Goal: Information Seeking & Learning: Compare options

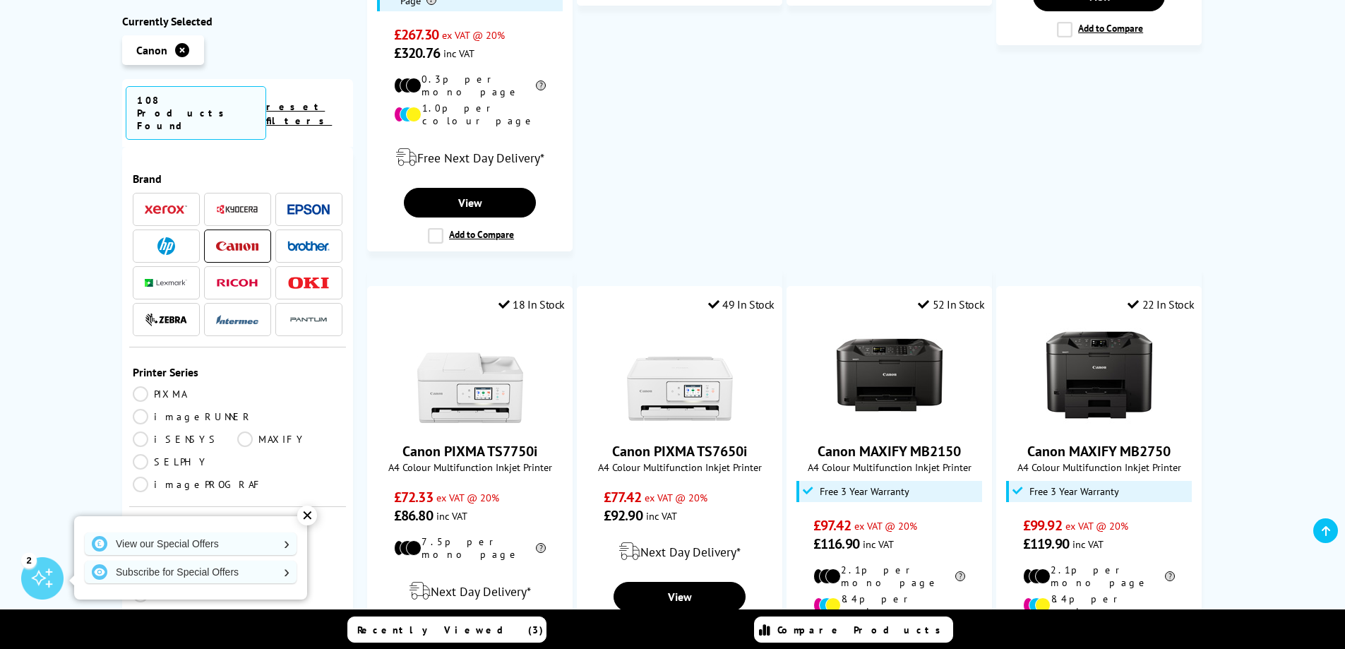
scroll to position [1624, 0]
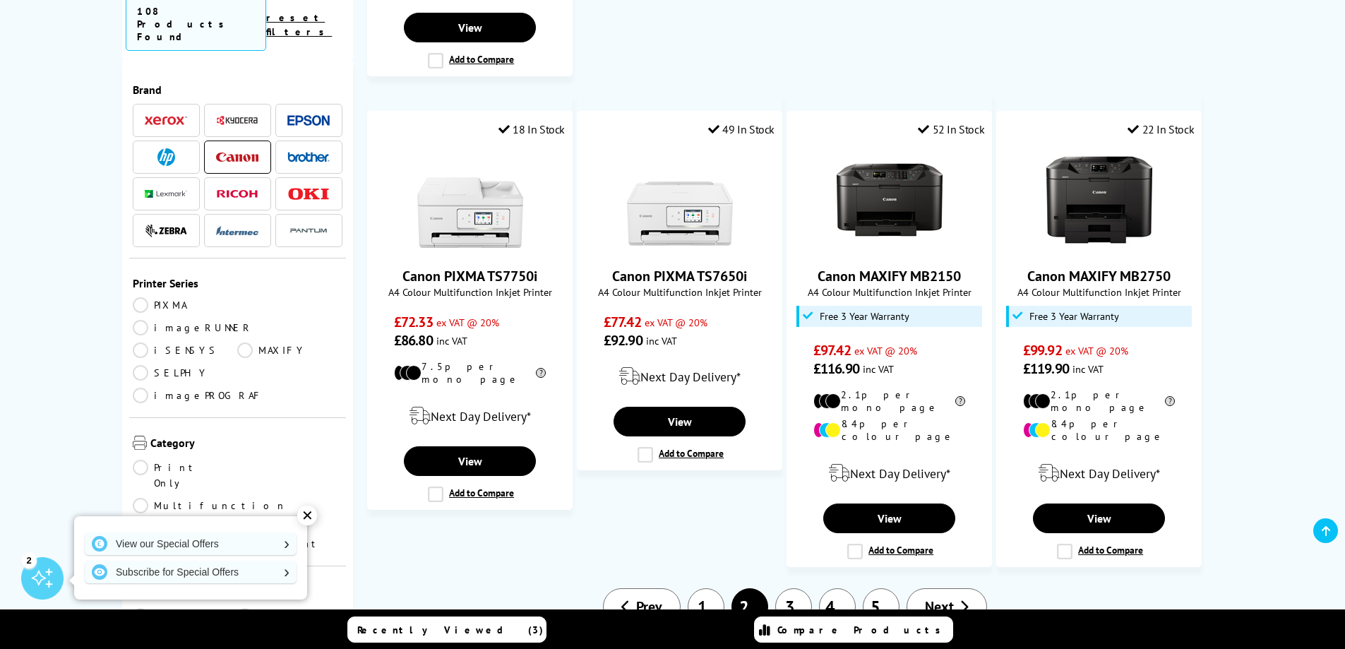
click at [796, 588] on link "3" at bounding box center [793, 606] width 37 height 37
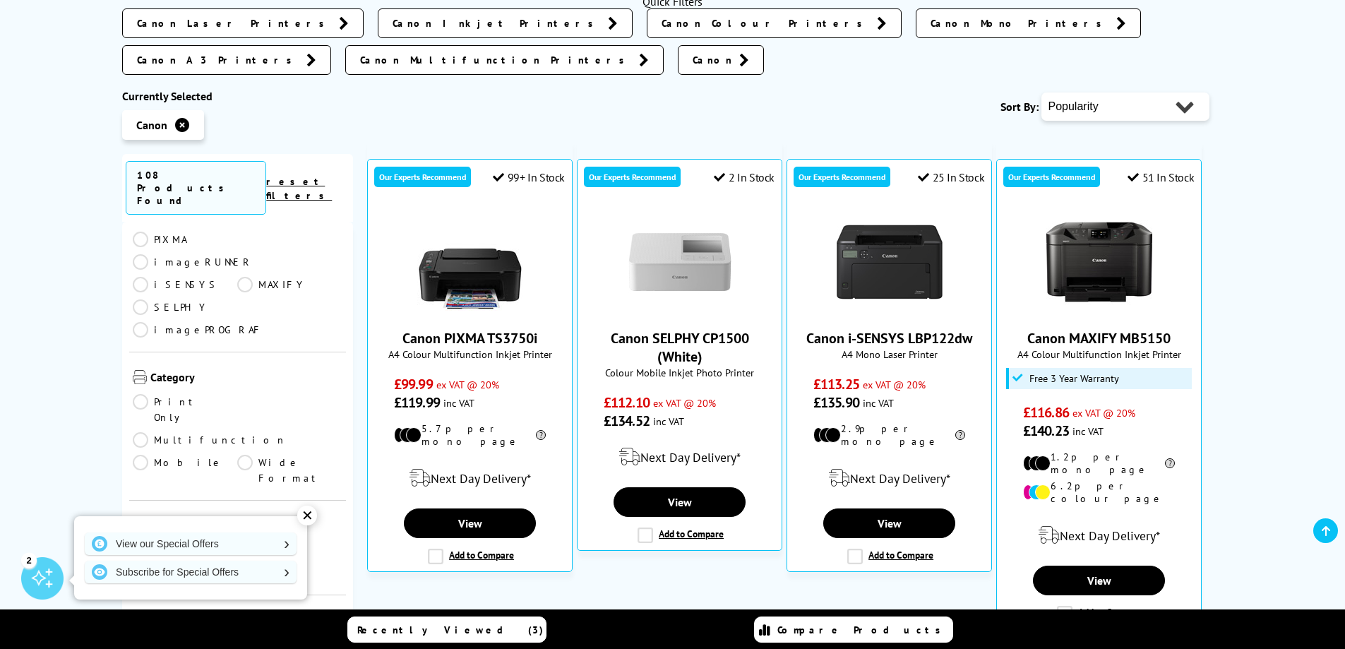
scroll to position [141, 0]
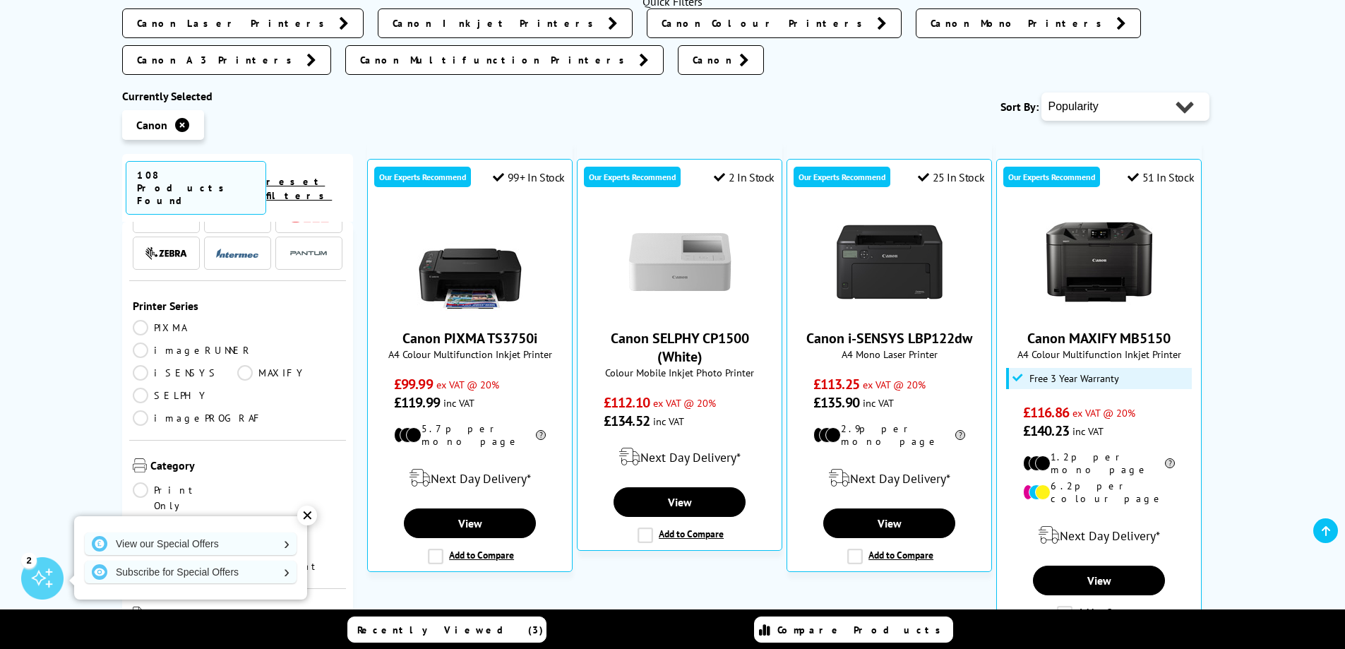
click at [140, 365] on link "iSENSYS" at bounding box center [185, 373] width 105 height 16
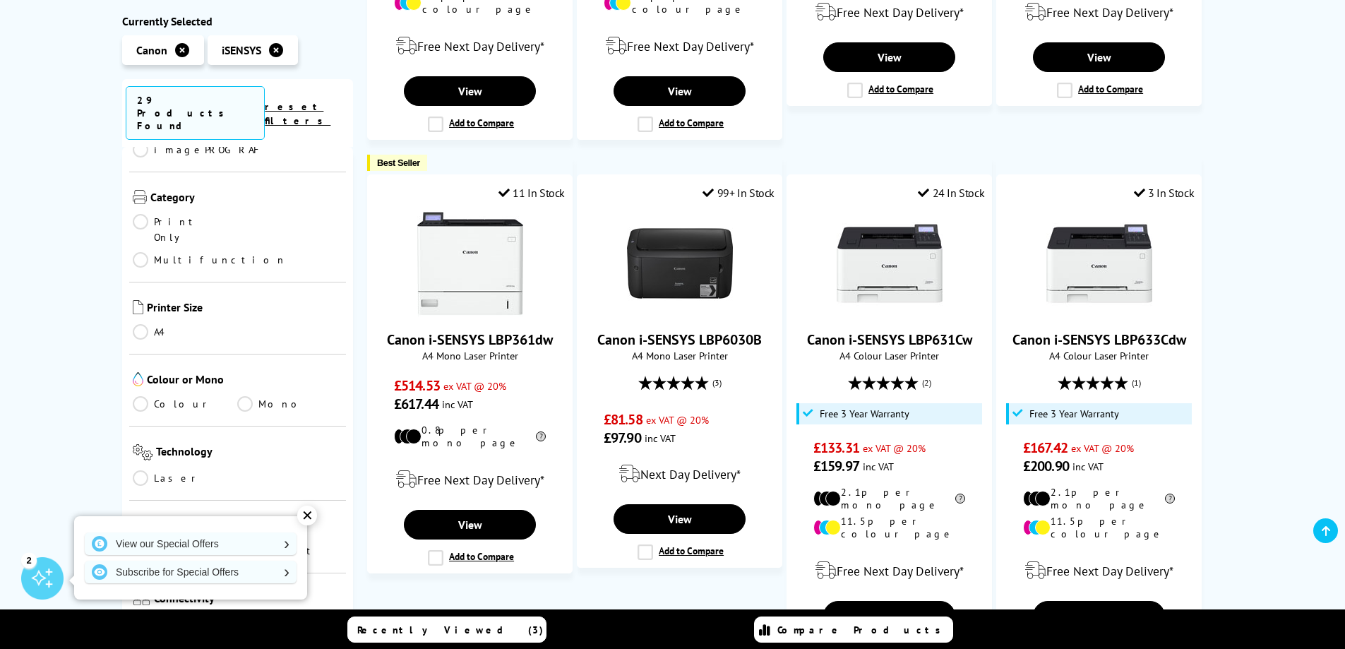
scroll to position [706, 0]
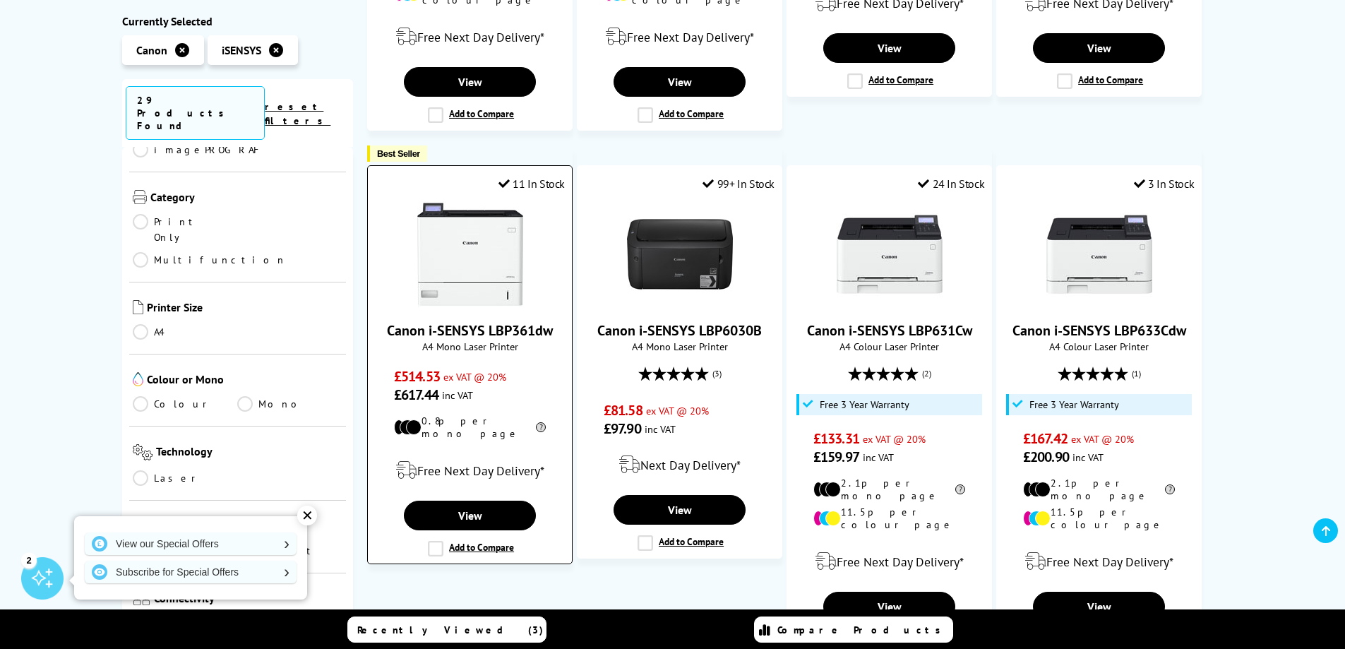
click at [489, 321] on link "Canon i-SENSYS LBP361dw" at bounding box center [470, 330] width 166 height 18
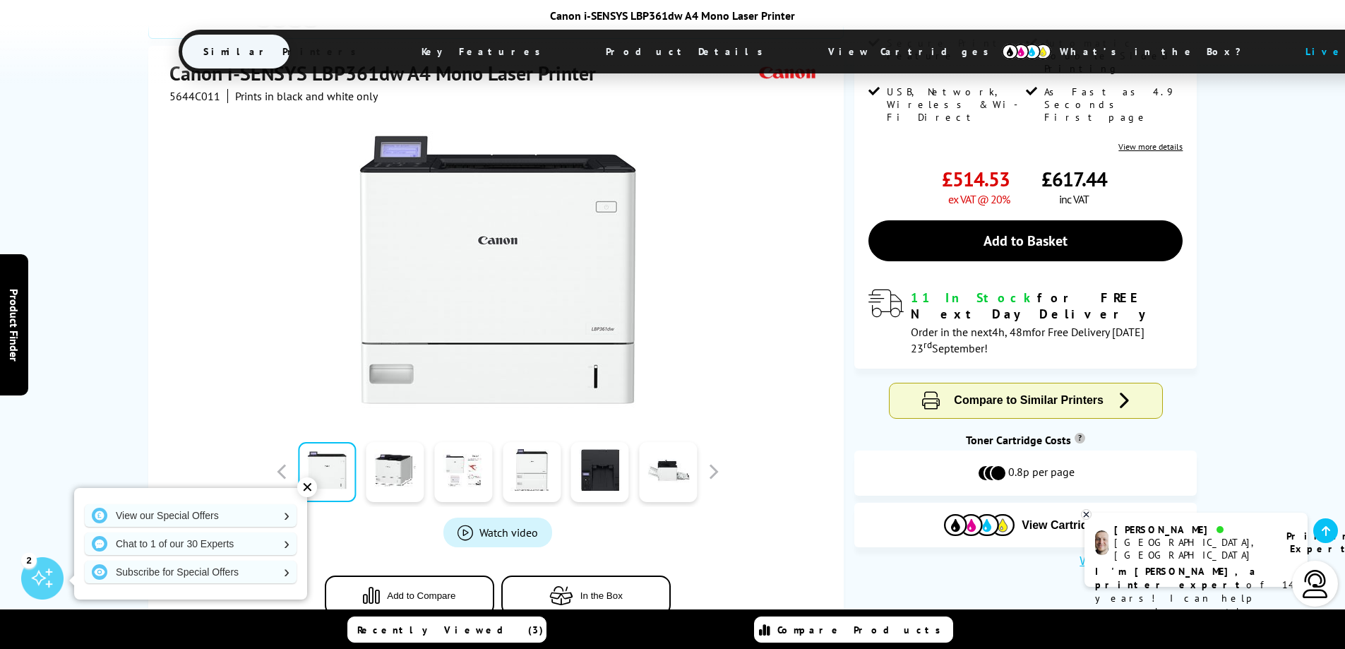
scroll to position [282, 0]
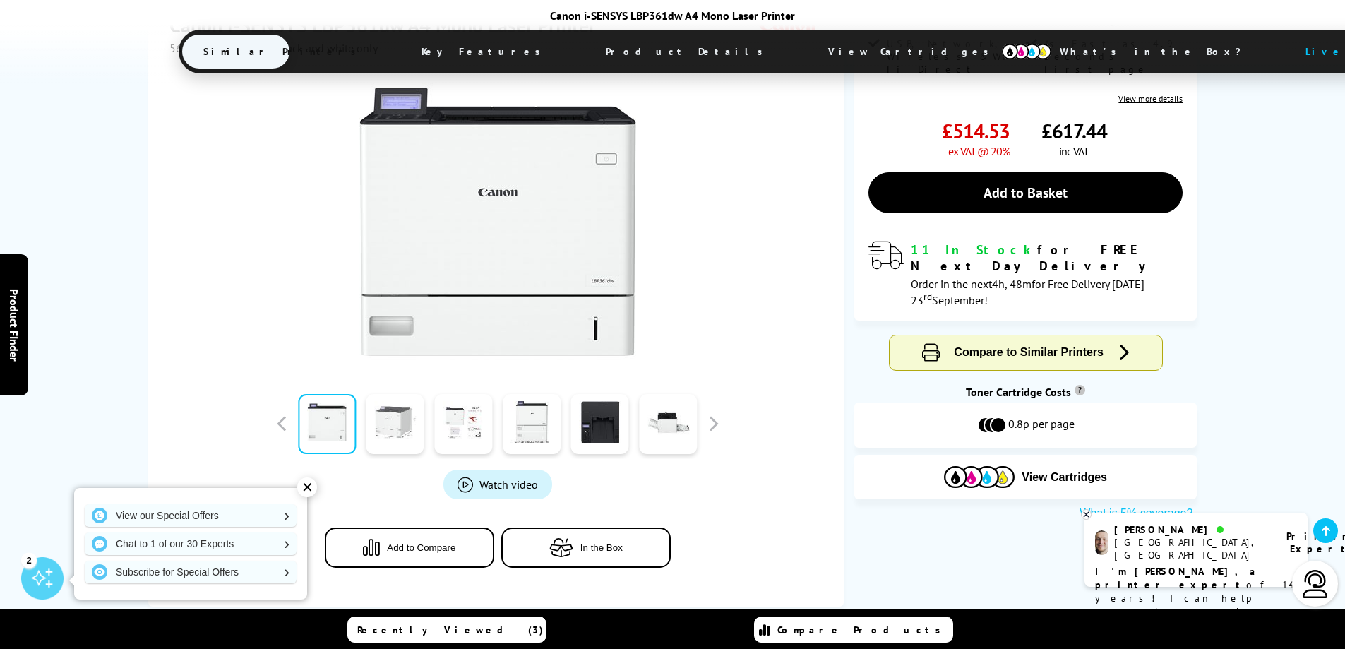
click at [396, 427] on link at bounding box center [395, 424] width 58 height 60
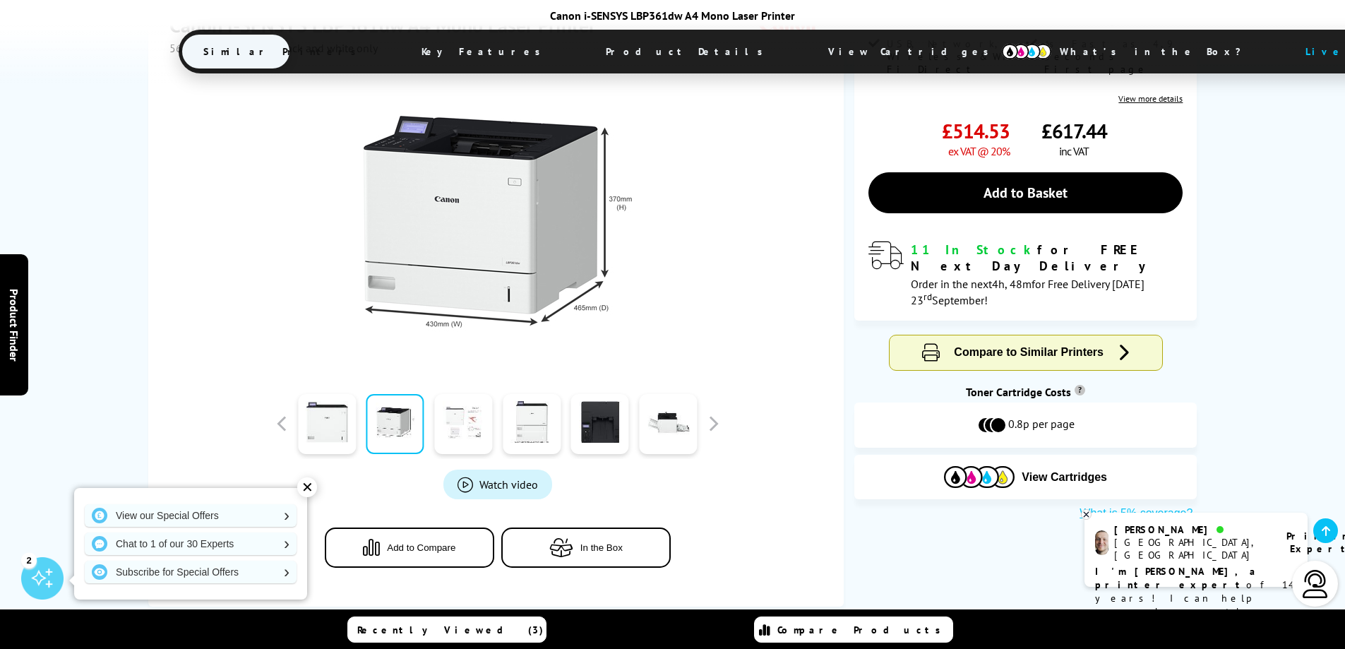
click at [467, 418] on link at bounding box center [463, 424] width 58 height 60
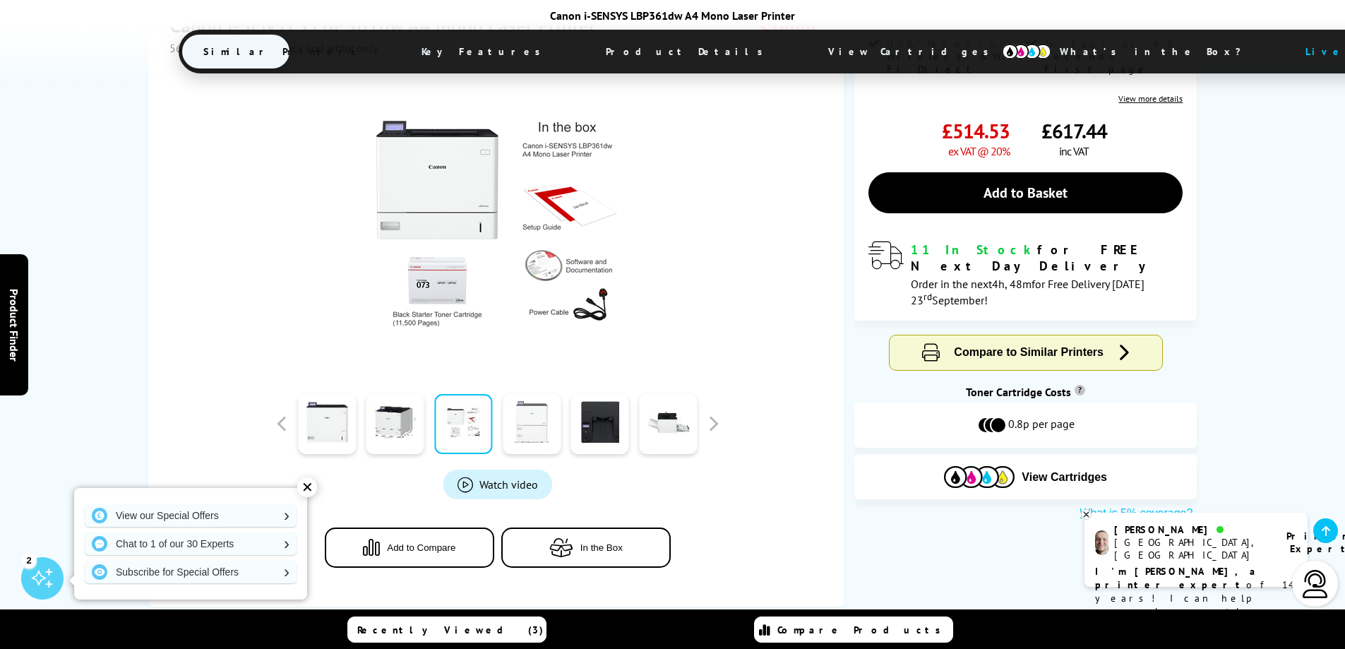
click at [541, 421] on link at bounding box center [532, 424] width 58 height 60
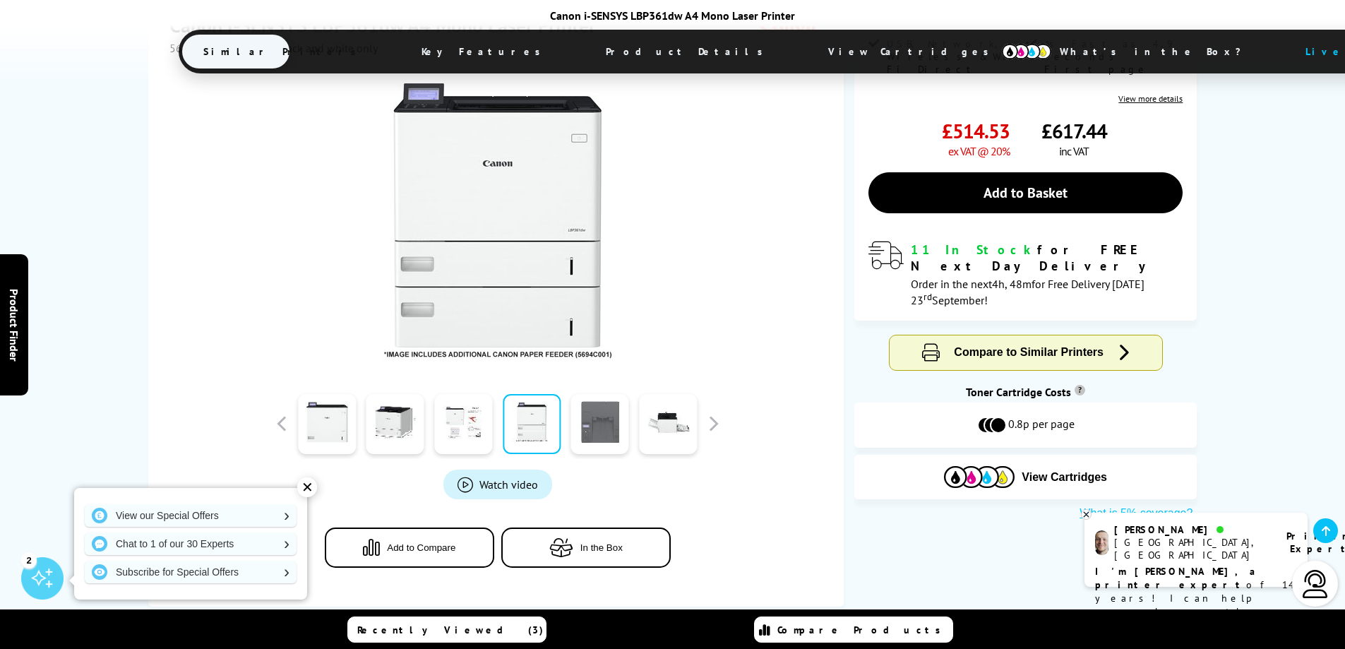
click at [589, 422] on link at bounding box center [600, 424] width 58 height 60
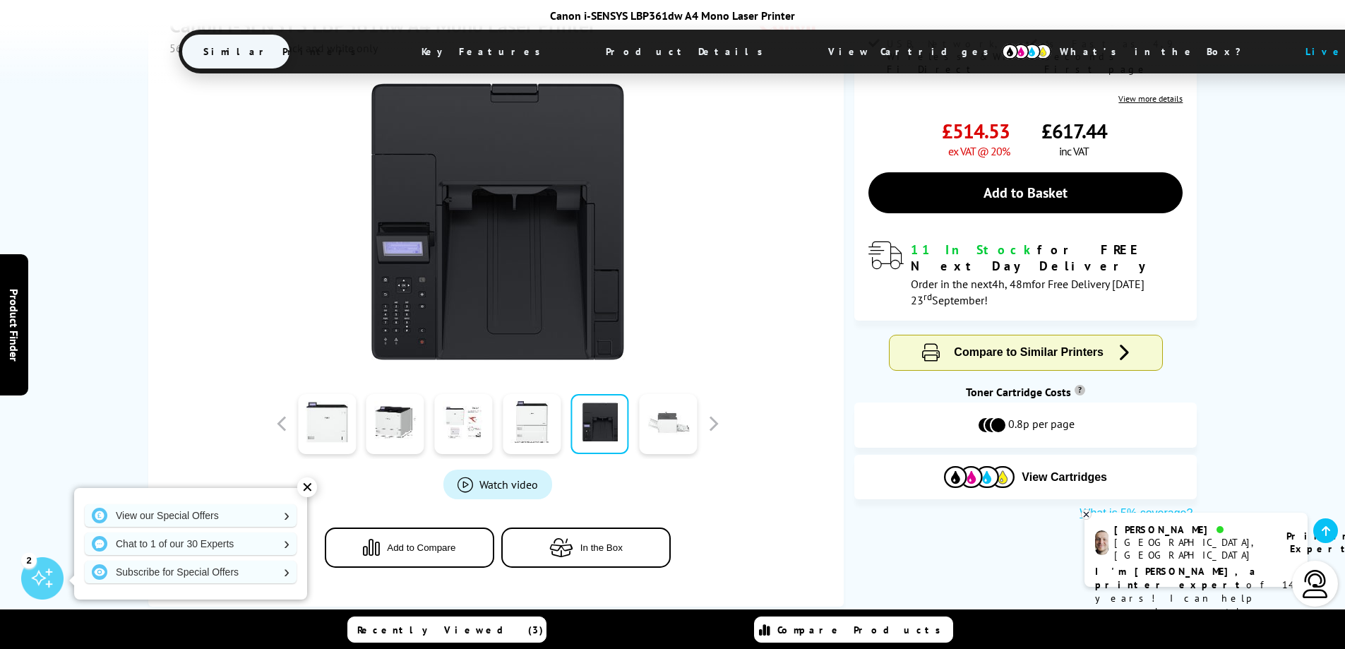
click at [646, 422] on link at bounding box center [668, 424] width 58 height 60
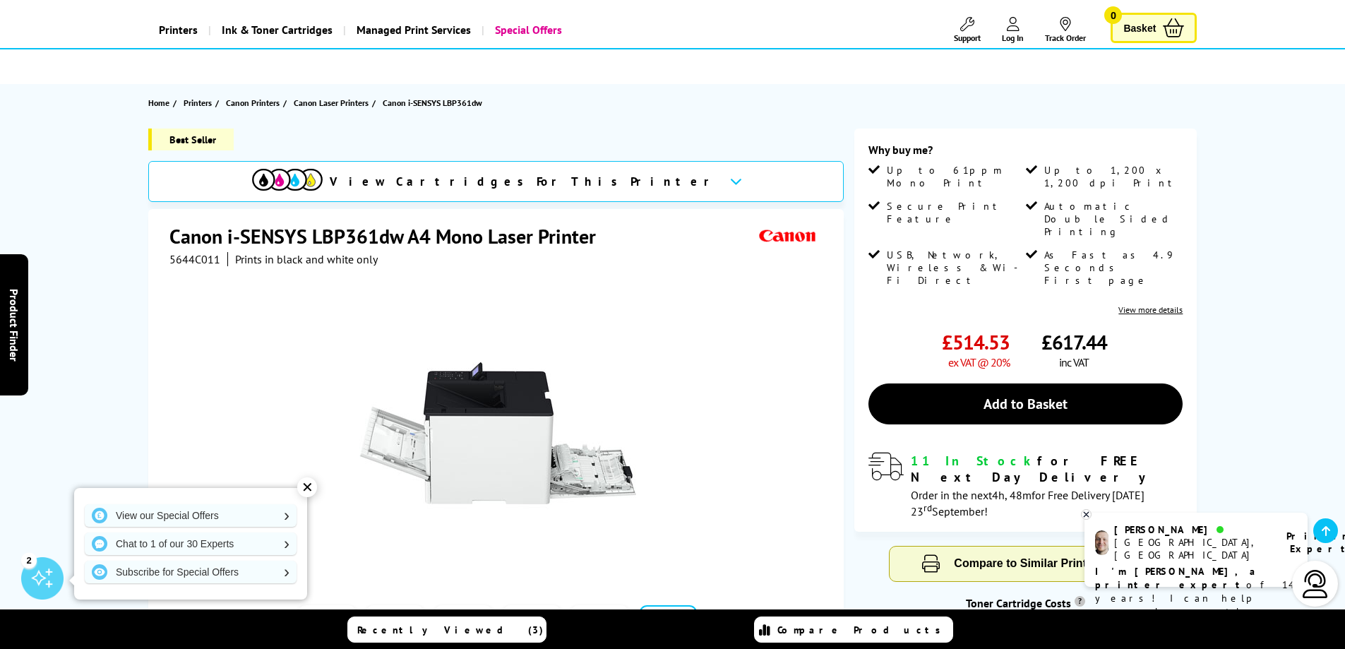
scroll to position [71, 0]
click at [340, 106] on span "Canon Laser Printers" at bounding box center [331, 103] width 75 height 15
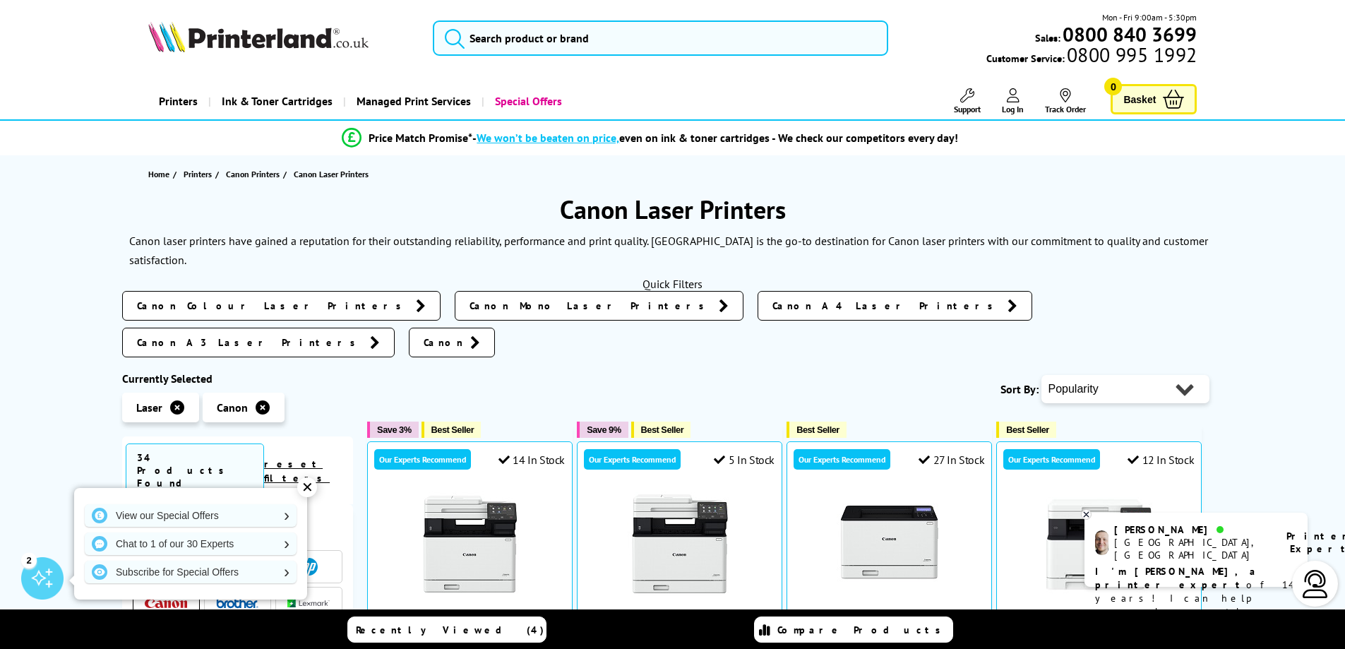
click at [495, 328] on link "Canon" at bounding box center [452, 343] width 86 height 30
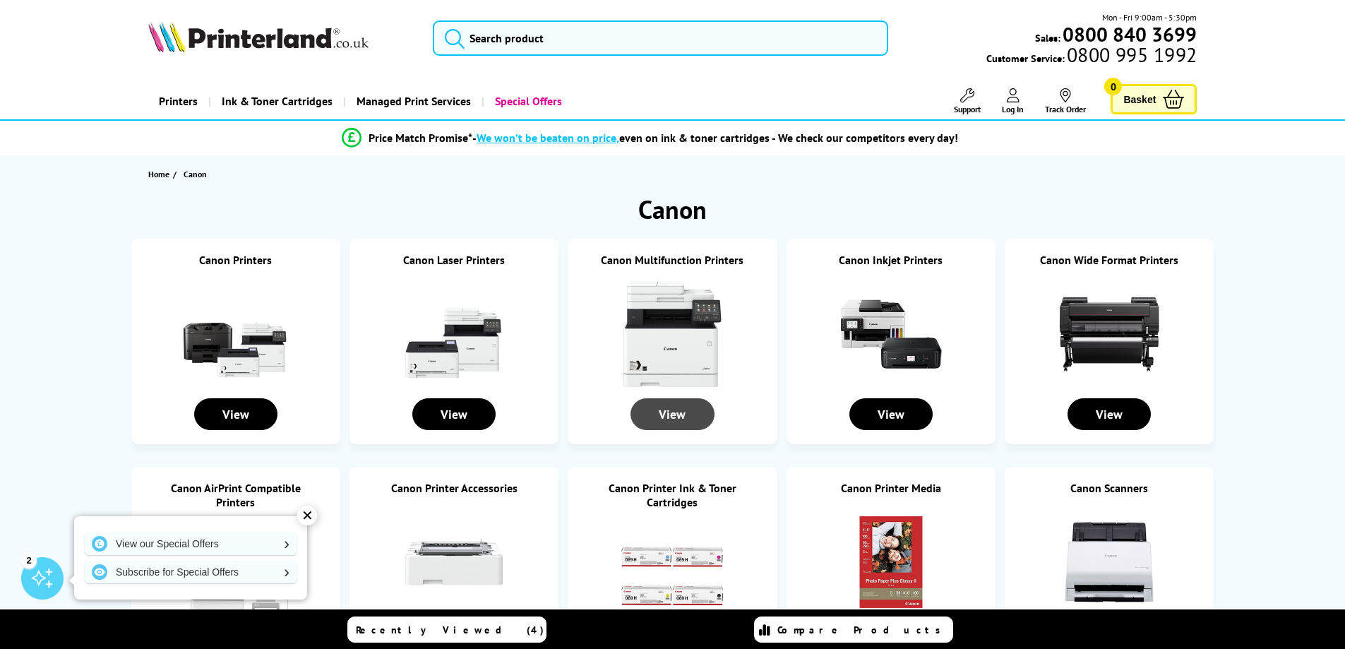
click at [672, 415] on div "View" at bounding box center [671, 414] width 83 height 32
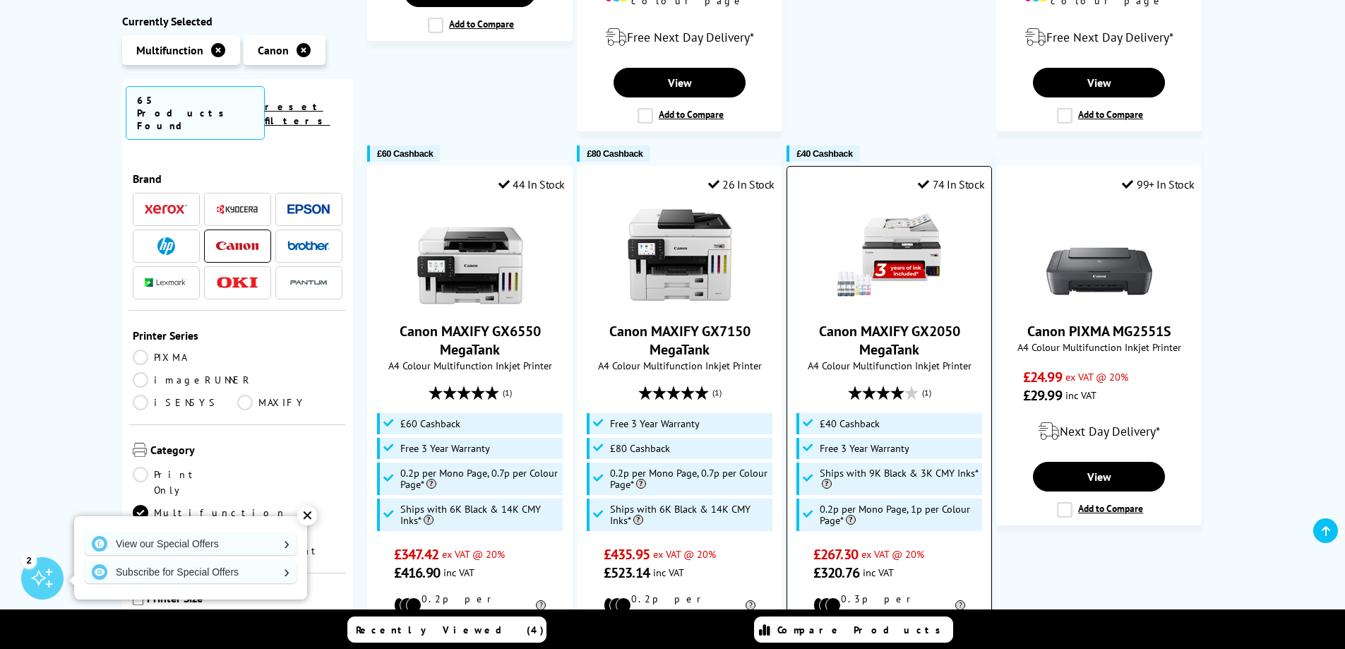
scroll to position [1624, 0]
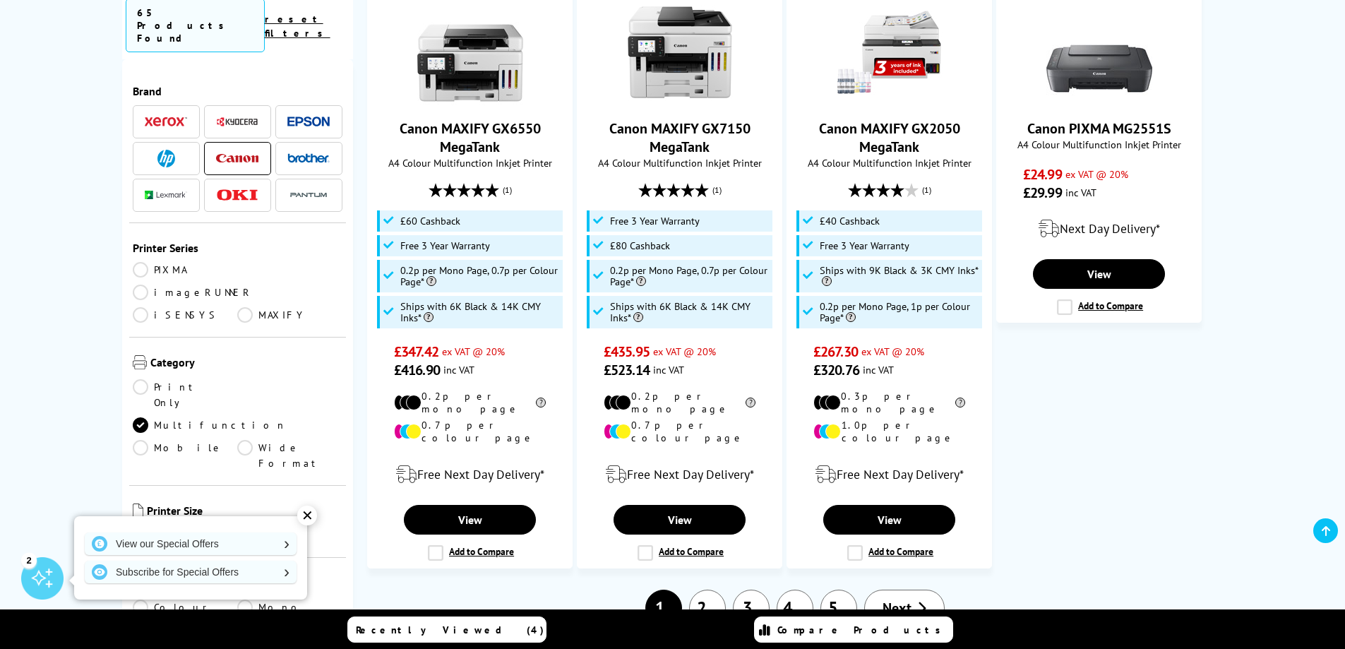
click at [712, 589] on link "2" at bounding box center [707, 607] width 37 height 37
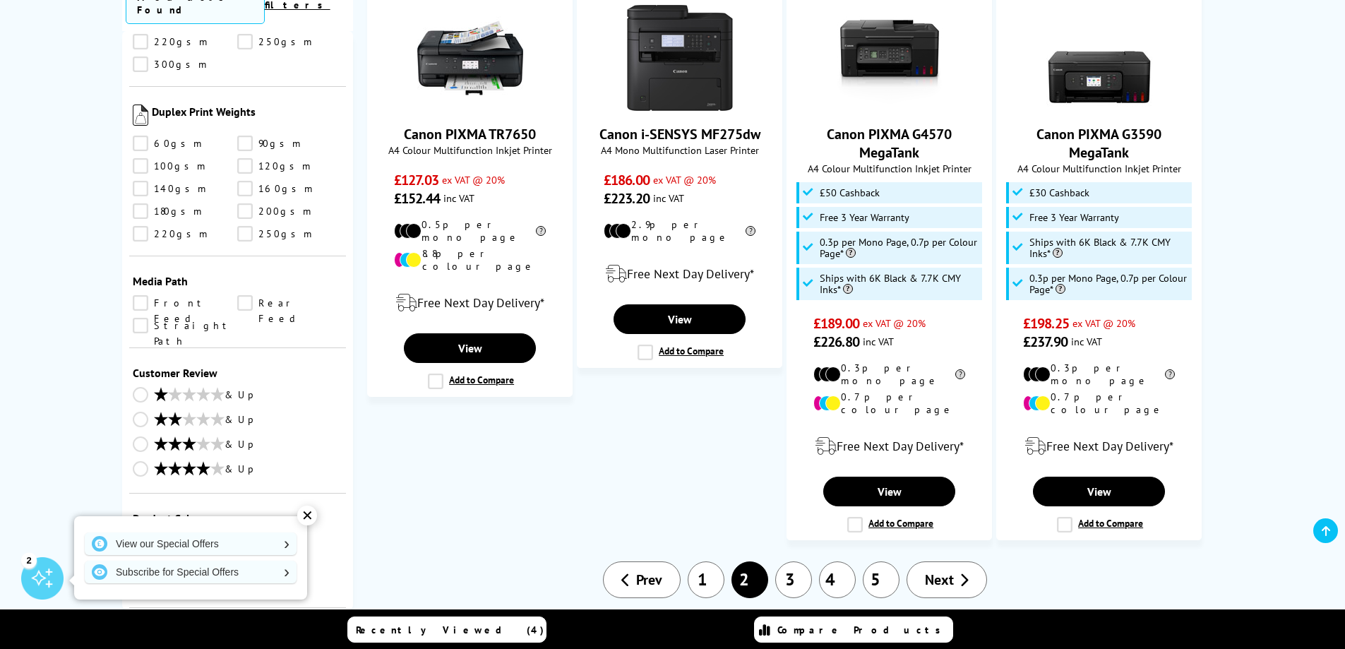
scroll to position [1482, 0]
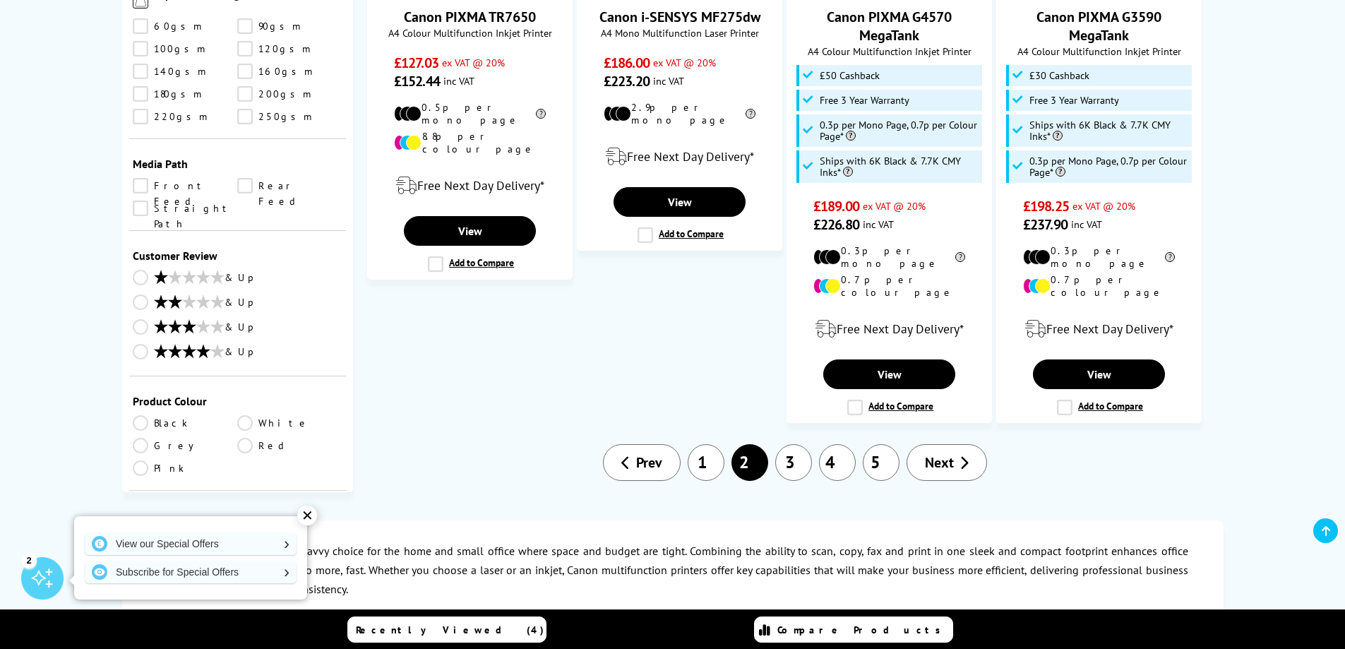
click at [787, 444] on link "3" at bounding box center [793, 462] width 37 height 37
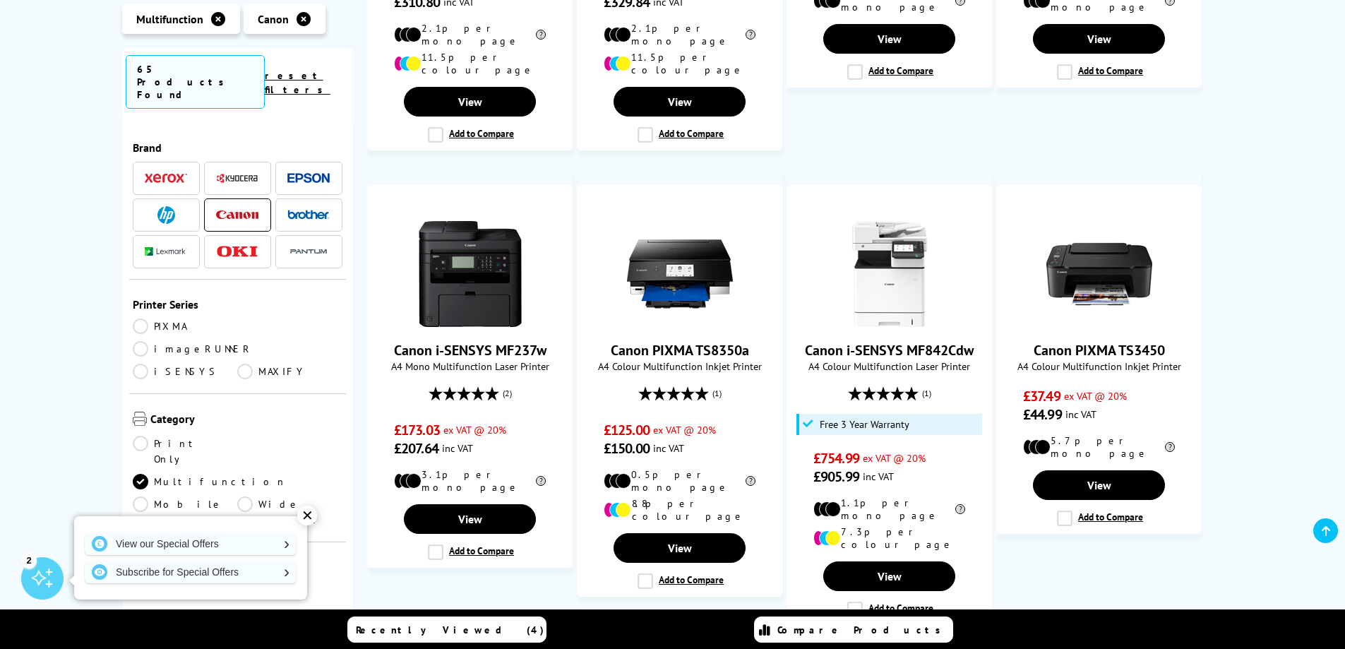
scroll to position [1341, 0]
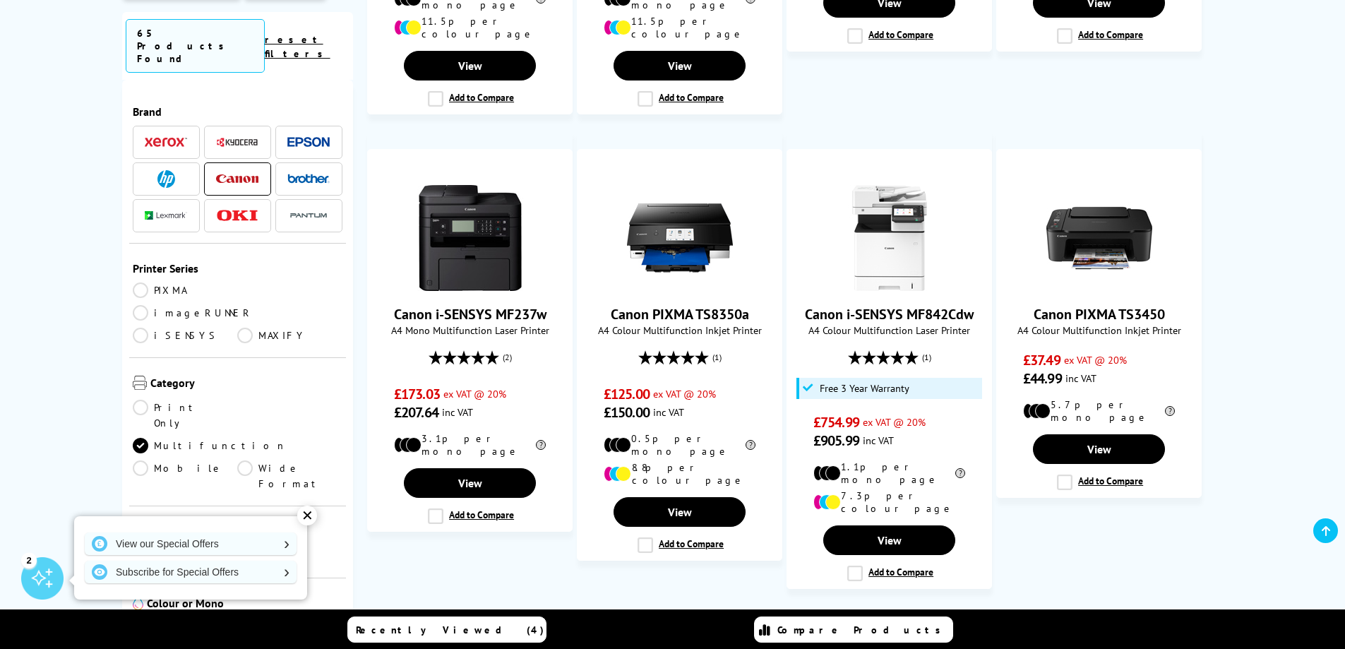
click at [842, 610] on link "4" at bounding box center [837, 628] width 37 height 37
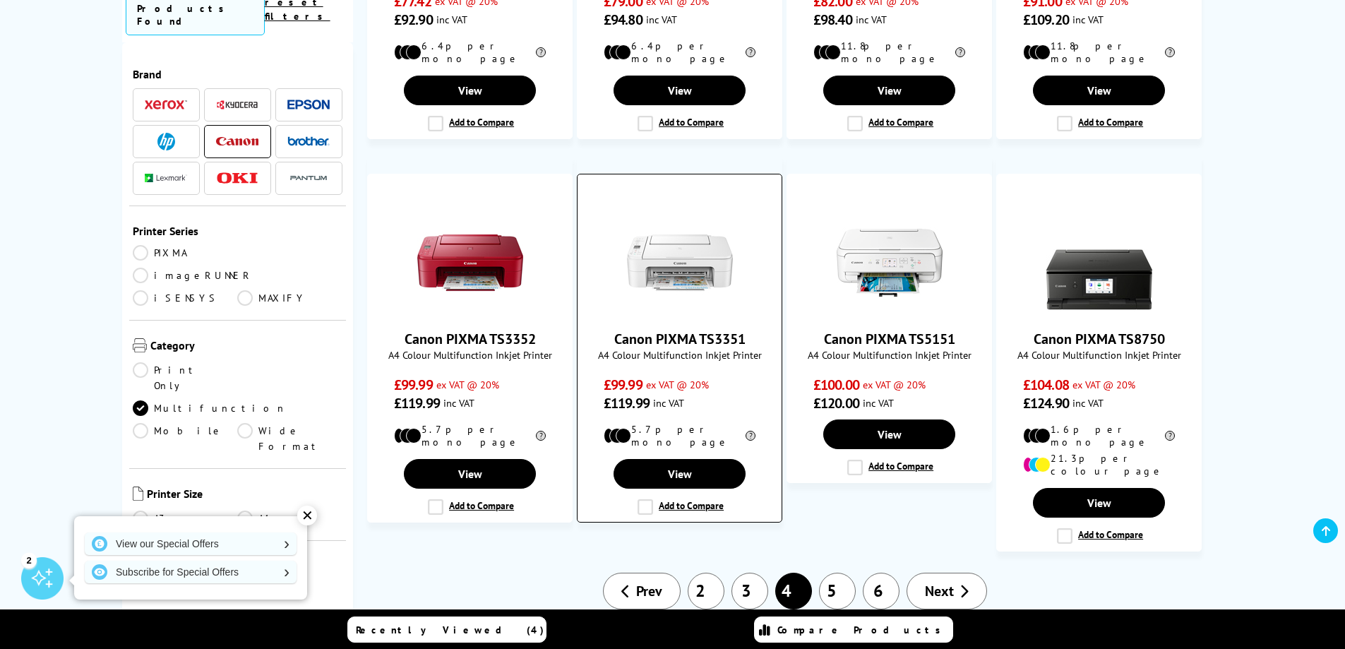
scroll to position [1200, 0]
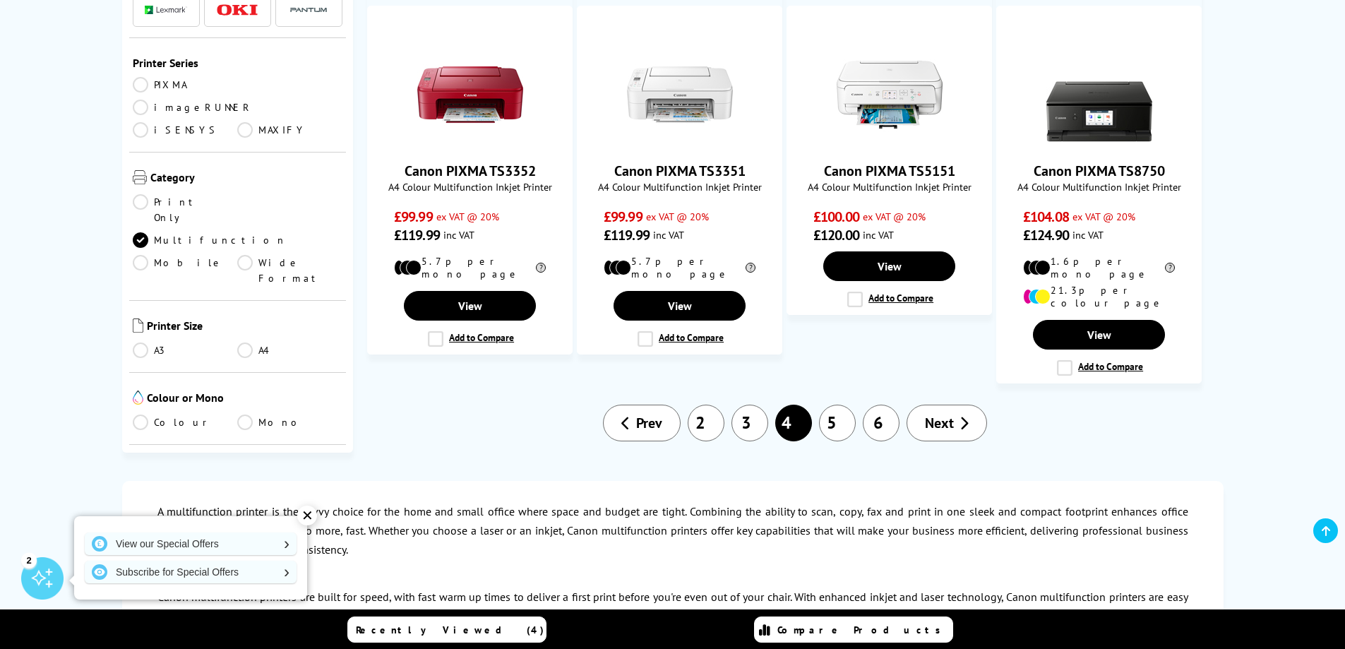
click at [843, 404] on link "5" at bounding box center [837, 422] width 37 height 37
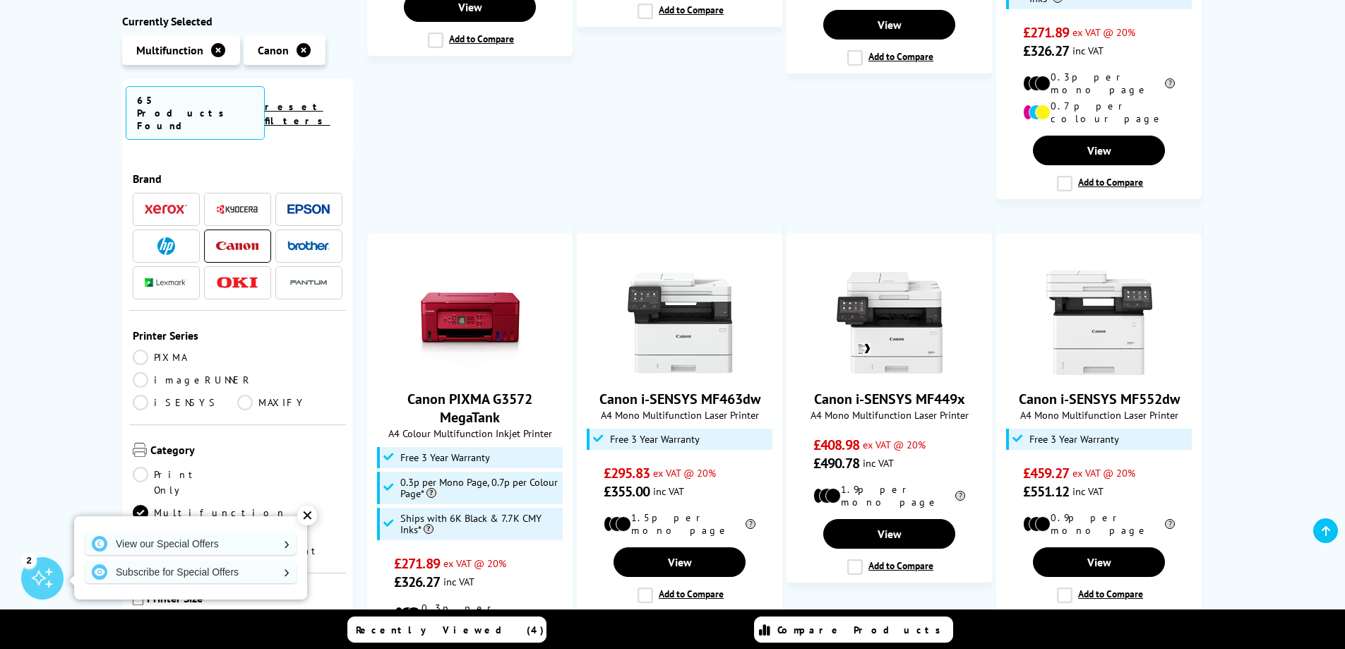
scroll to position [1271, 0]
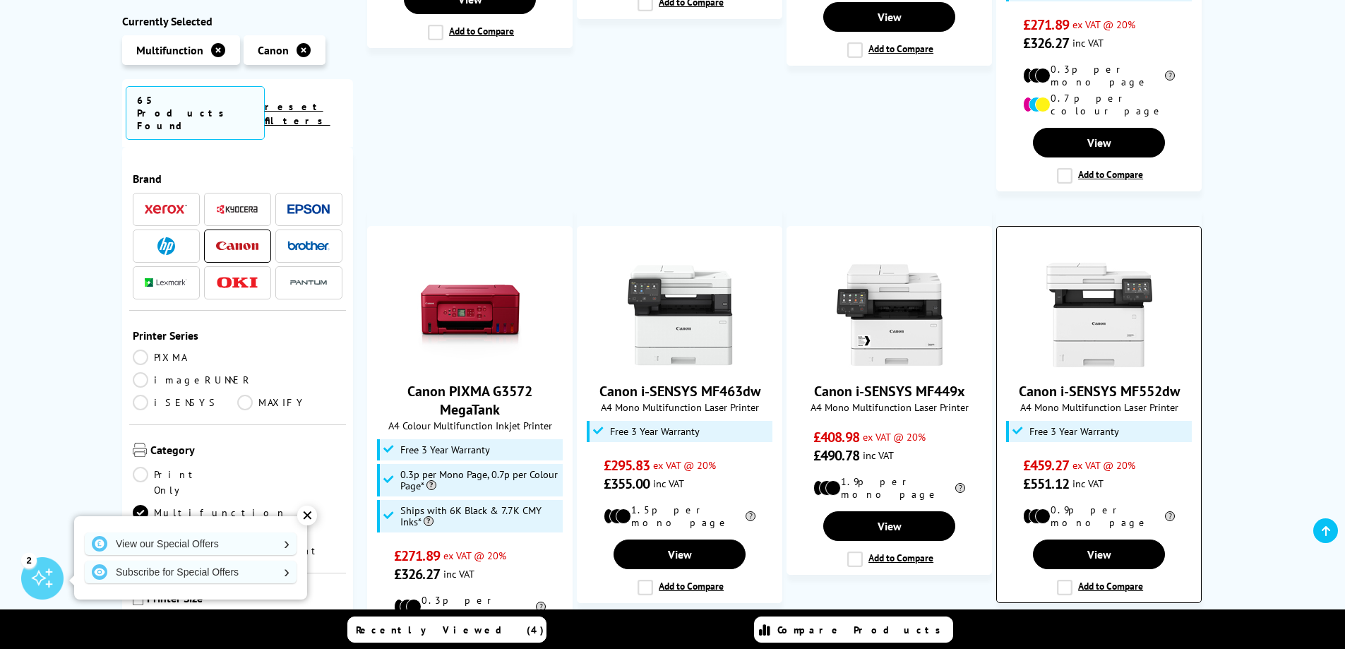
click at [1105, 382] on link "Canon i-SENSYS MF552dw" at bounding box center [1099, 391] width 161 height 18
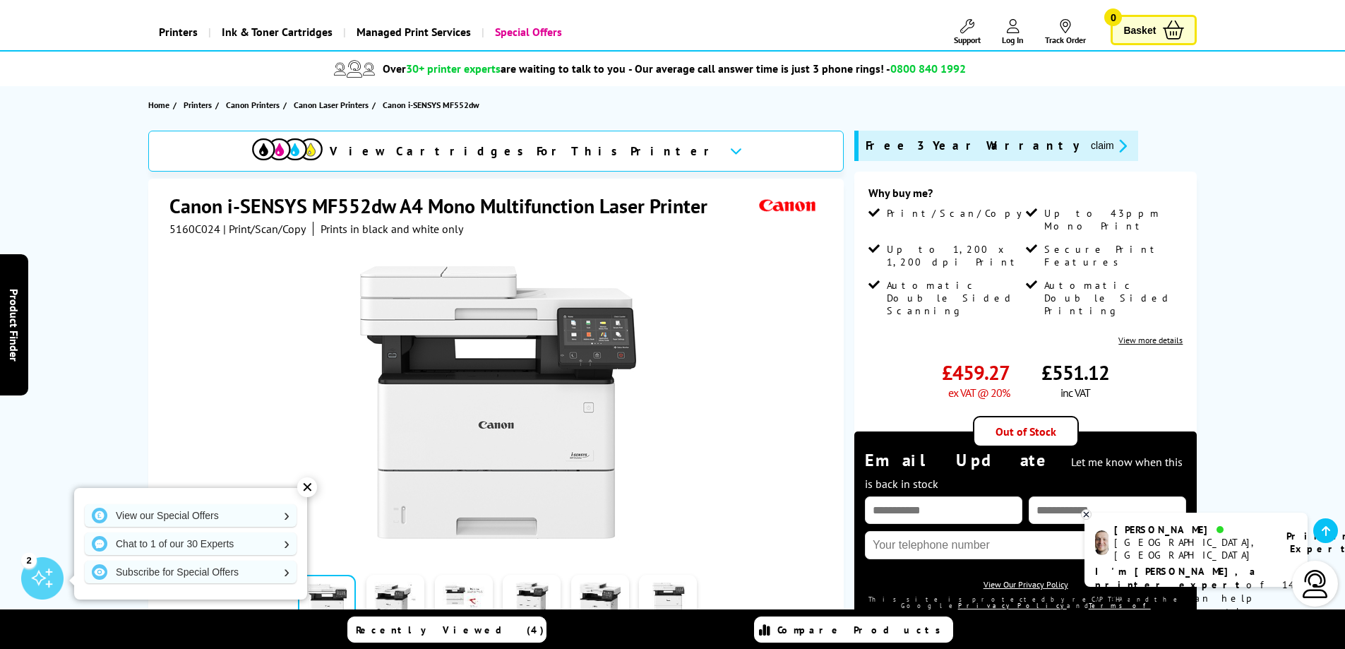
scroll to position [212, 0]
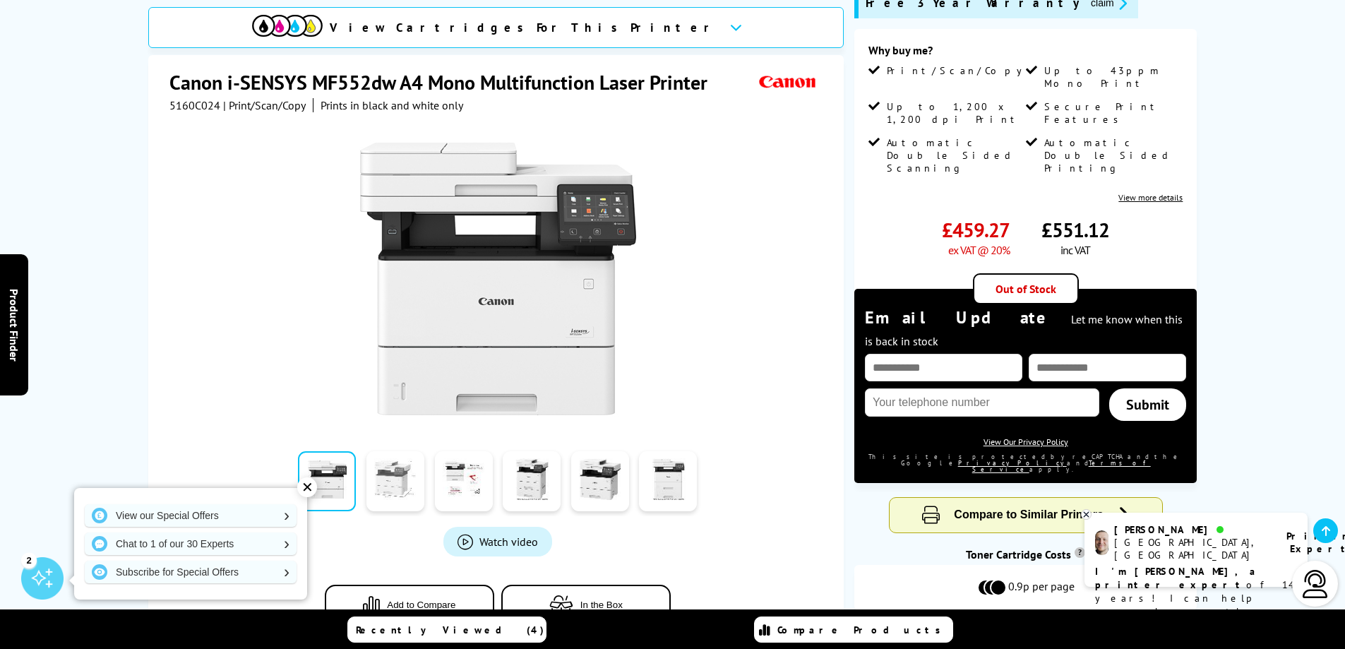
click at [404, 459] on link at bounding box center [395, 481] width 58 height 60
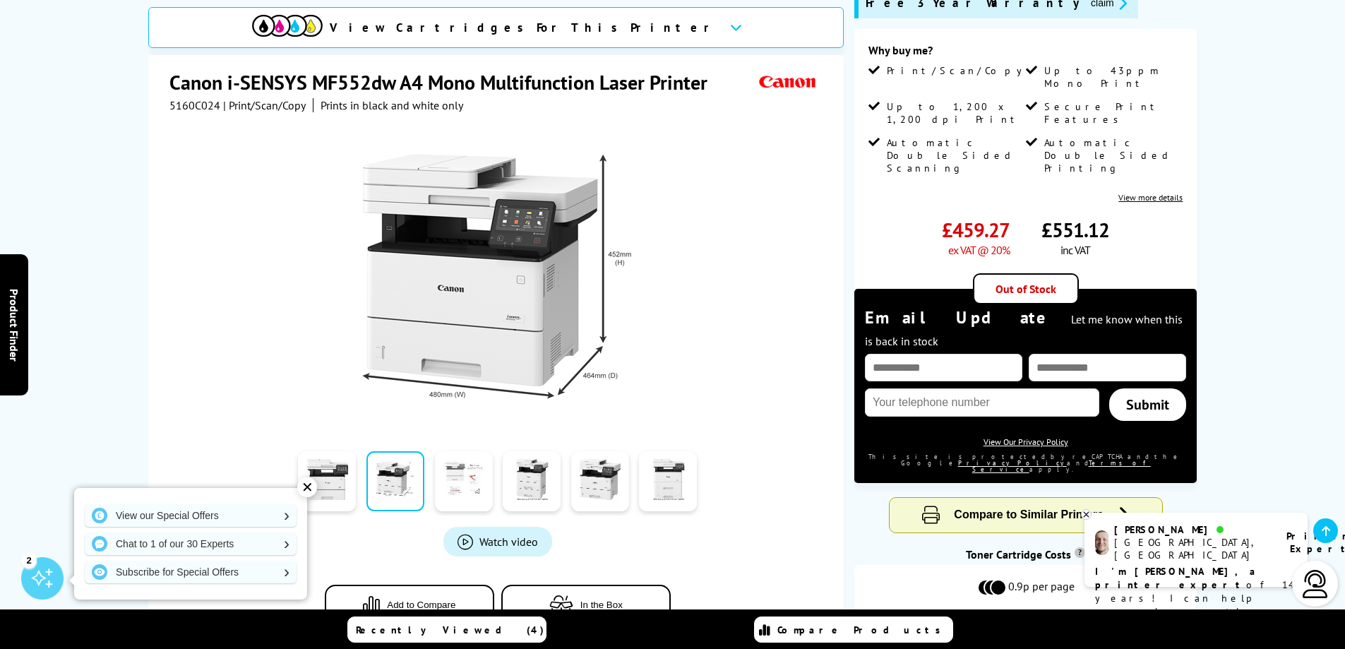
click at [467, 455] on link at bounding box center [464, 481] width 58 height 60
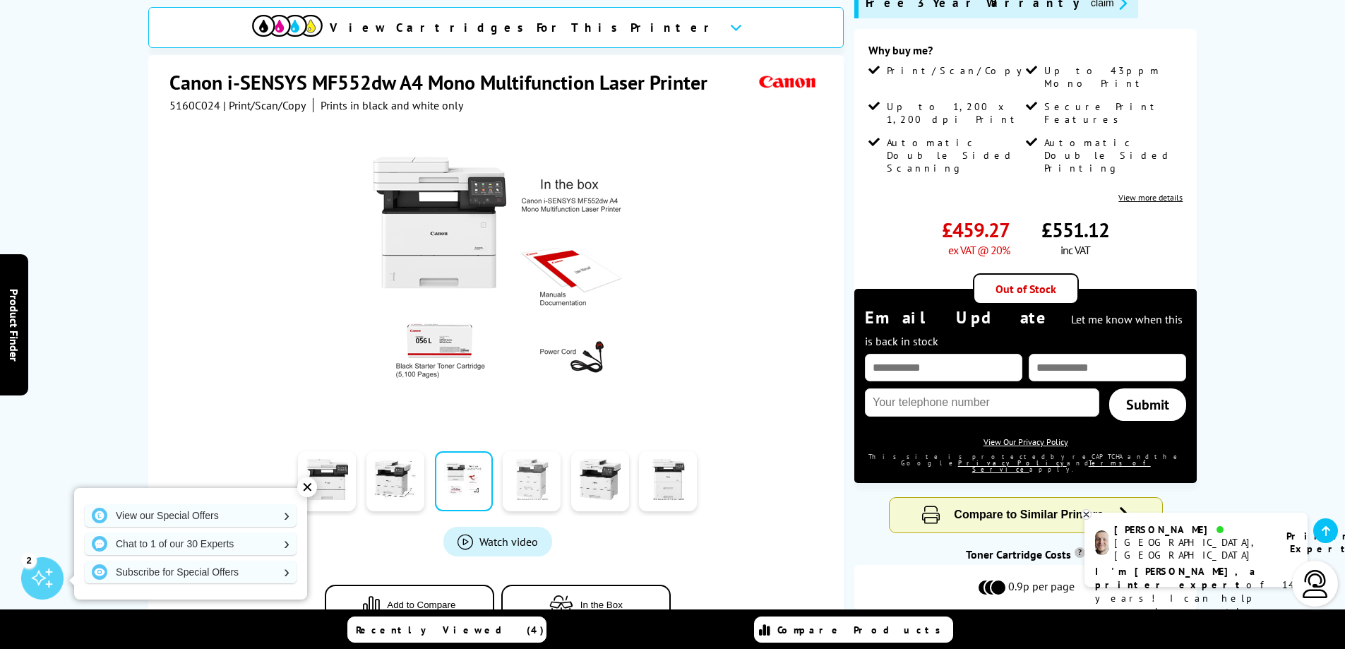
click at [515, 457] on link at bounding box center [532, 481] width 58 height 60
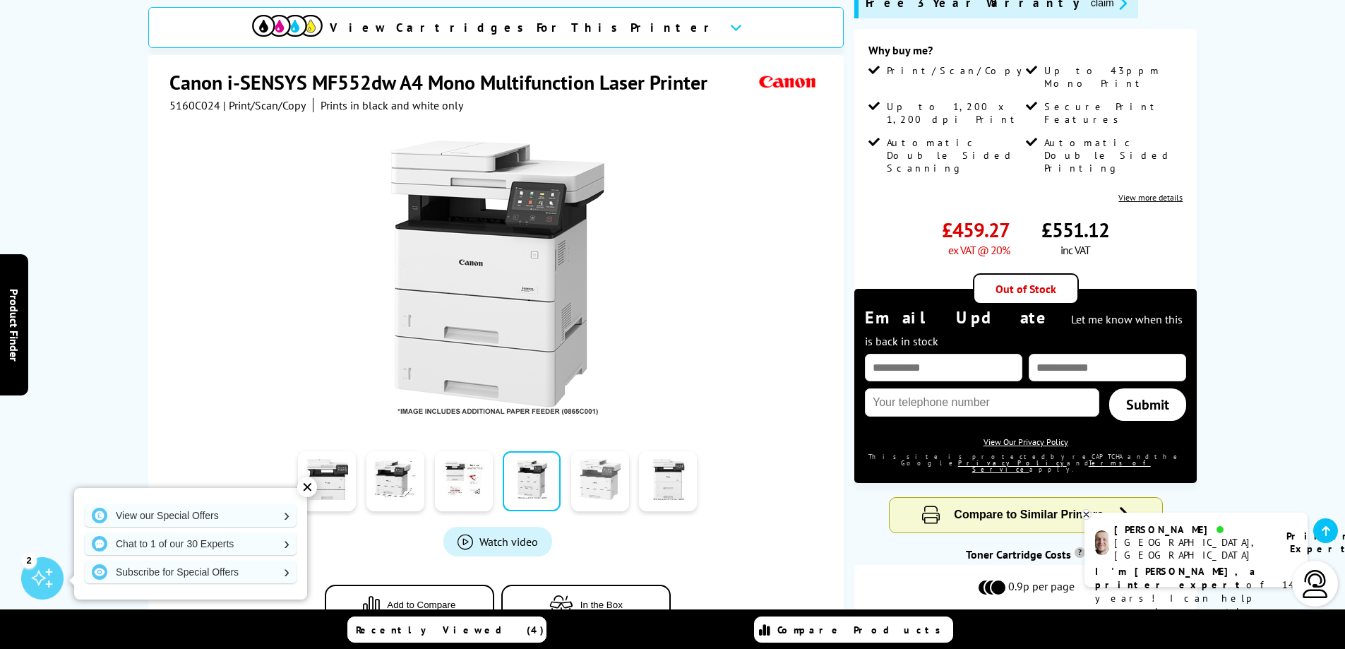
click at [609, 461] on link at bounding box center [600, 481] width 58 height 60
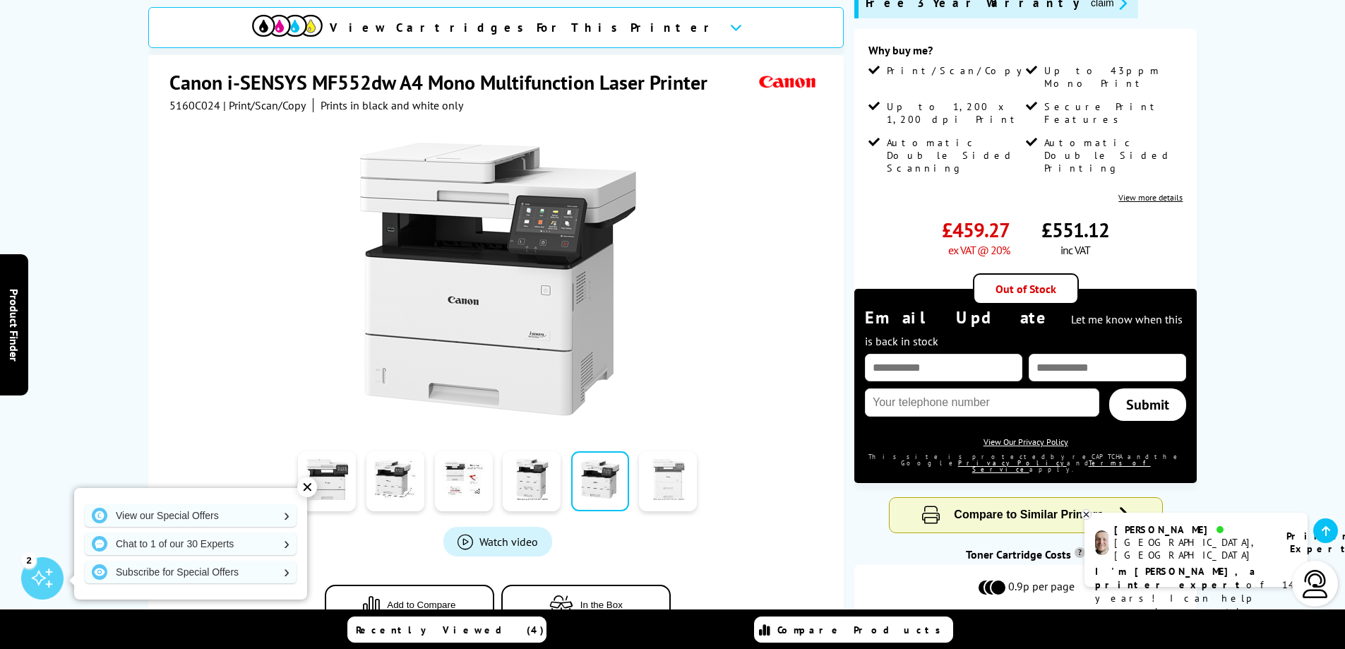
click at [668, 463] on link at bounding box center [668, 481] width 58 height 60
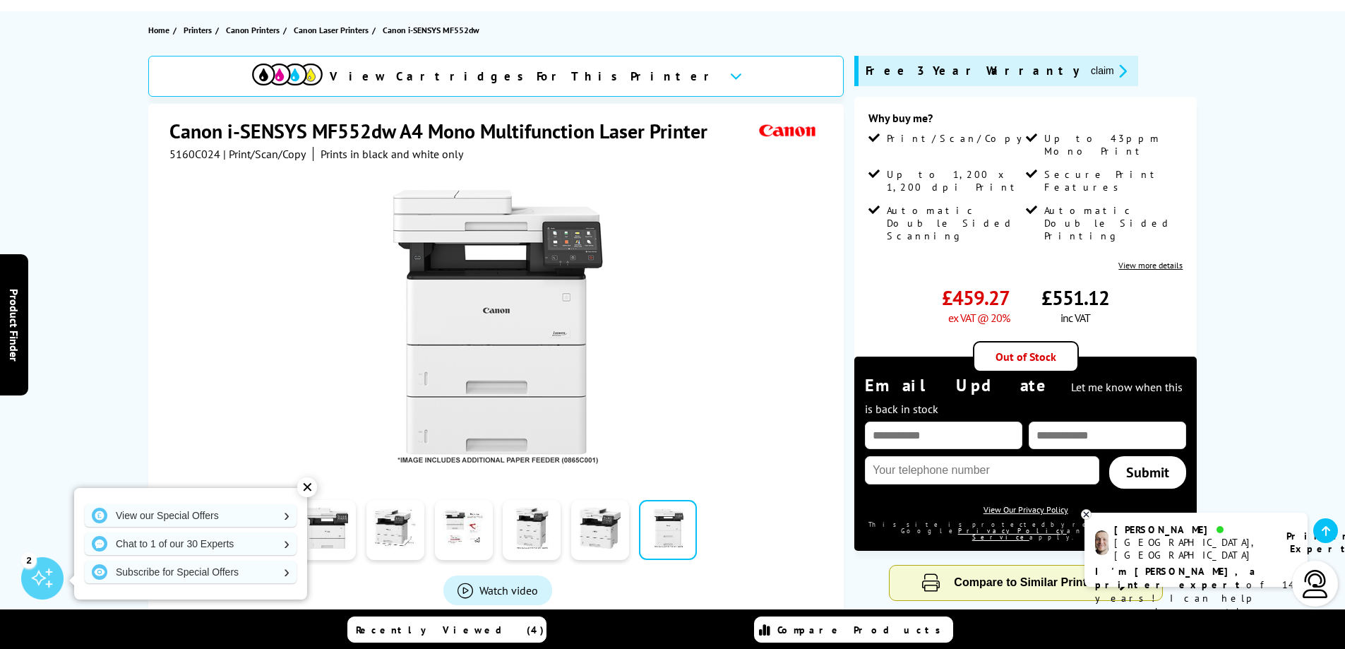
scroll to position [141, 0]
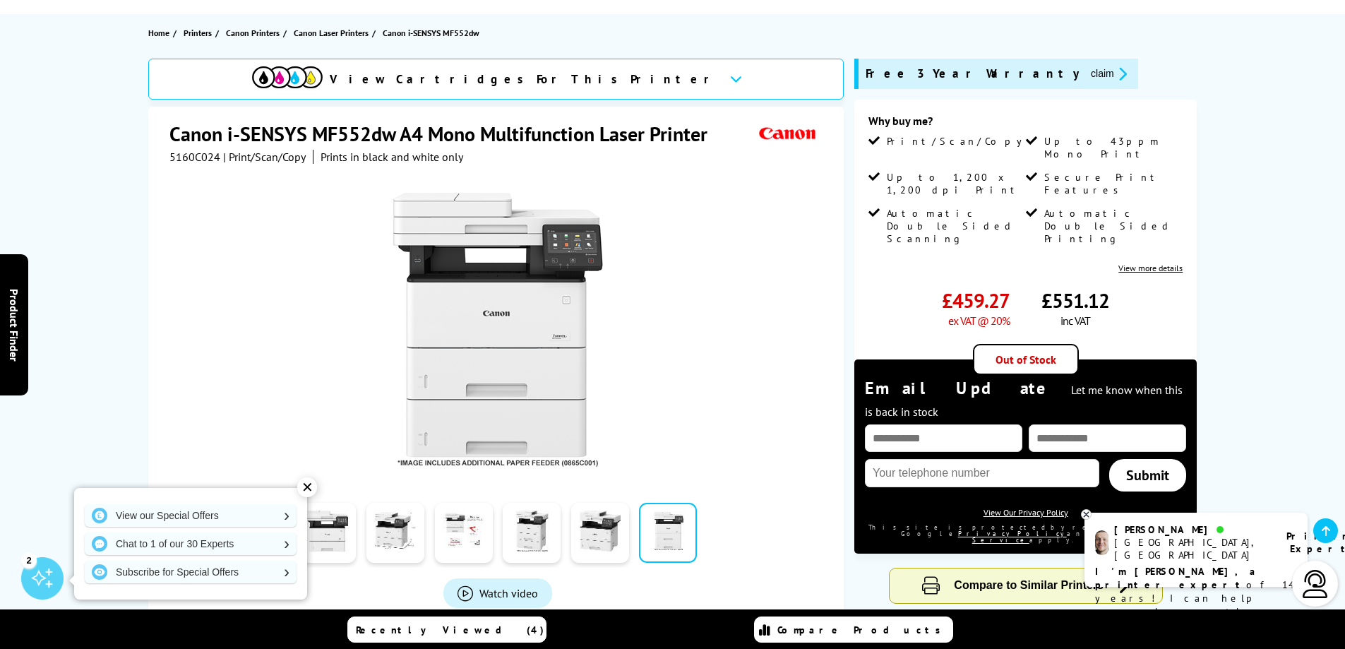
click at [1050, 344] on div "Out of Stock" at bounding box center [1026, 359] width 106 height 31
click at [1049, 344] on div "Out of Stock" at bounding box center [1026, 359] width 106 height 31
